Goal: Navigation & Orientation: Find specific page/section

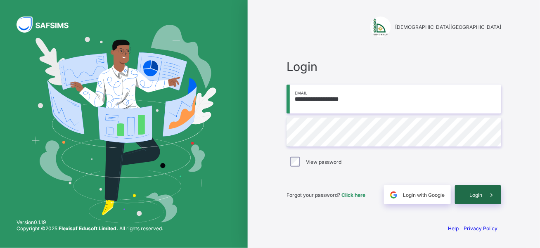
click at [484, 197] on span at bounding box center [491, 194] width 19 height 19
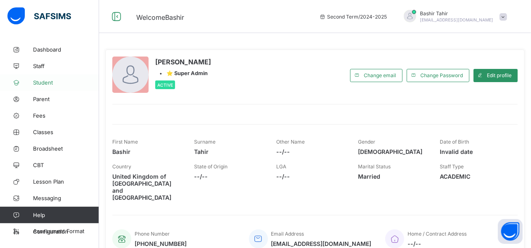
click at [53, 86] on link "Student" at bounding box center [49, 82] width 99 height 17
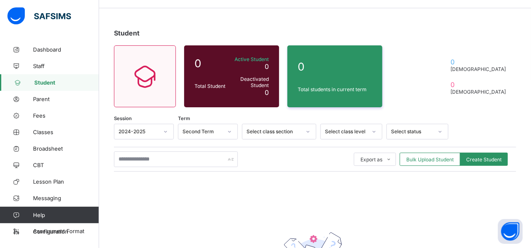
scroll to position [27, 0]
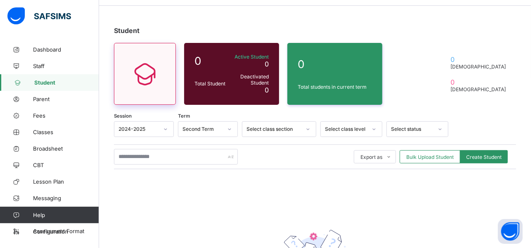
click at [152, 83] on icon at bounding box center [145, 74] width 35 height 30
click at [53, 48] on span "Dashboard" at bounding box center [66, 49] width 66 height 7
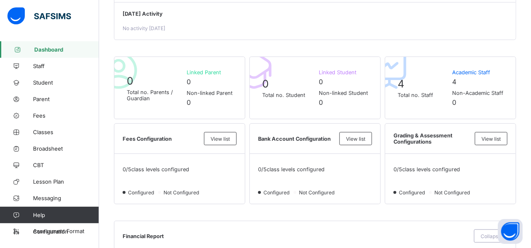
scroll to position [155, 0]
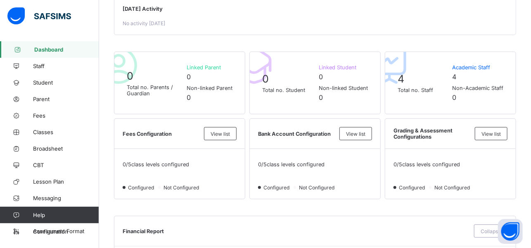
click at [394, 78] on icon at bounding box center [390, 65] width 58 height 50
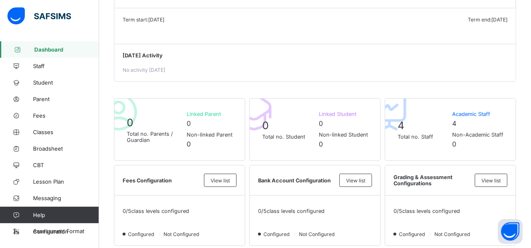
scroll to position [0, 0]
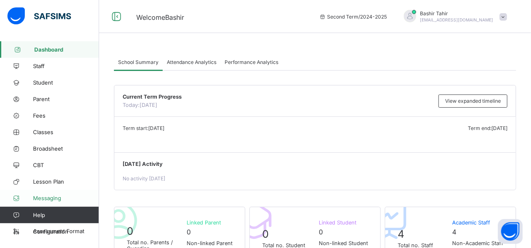
click at [58, 197] on span "Messaging" at bounding box center [66, 198] width 66 height 7
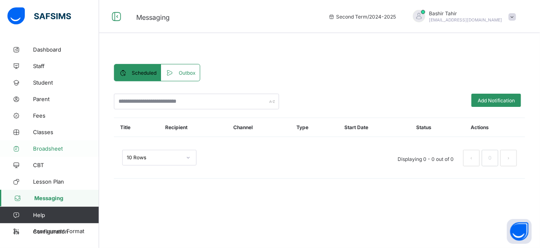
click at [58, 151] on span "Broadsheet" at bounding box center [66, 148] width 66 height 7
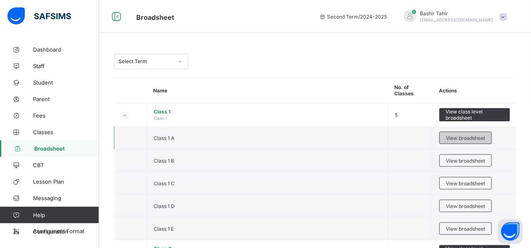
click at [480, 136] on span "View broadsheet" at bounding box center [465, 138] width 39 height 6
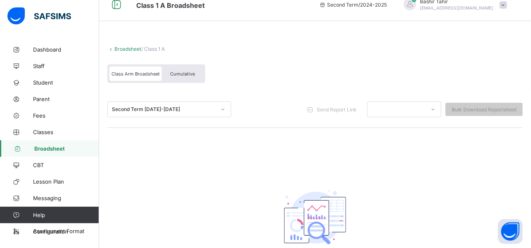
scroll to position [6, 0]
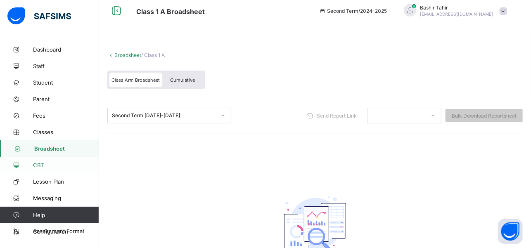
click at [47, 166] on span "CBT" at bounding box center [66, 165] width 66 height 7
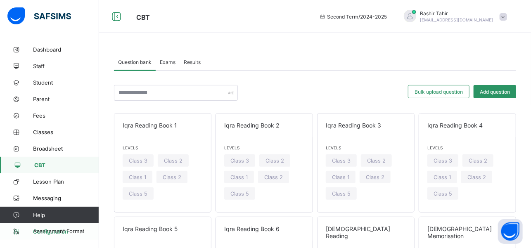
click at [56, 235] on span "Configuration" at bounding box center [66, 231] width 66 height 7
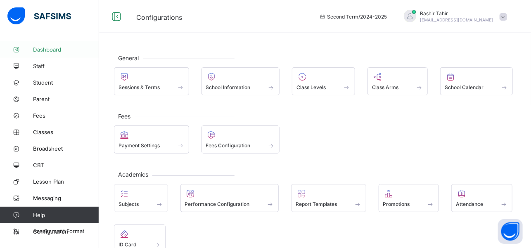
click at [52, 53] on link "Dashboard" at bounding box center [49, 49] width 99 height 17
